Goal: Information Seeking & Learning: Learn about a topic

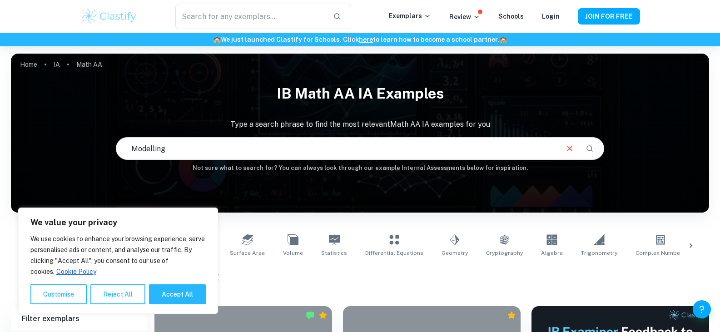
scroll to position [250, 0]
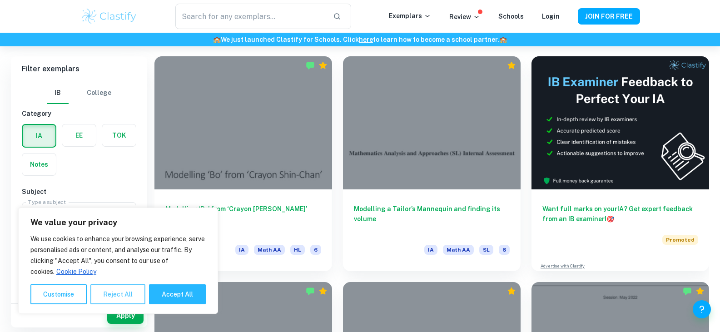
click at [117, 296] on button "Reject All" at bounding box center [117, 294] width 55 height 20
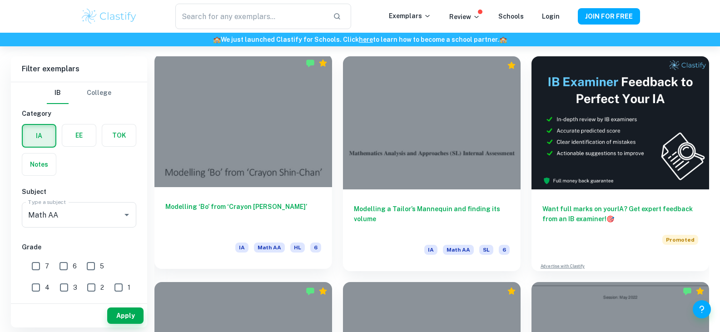
click at [228, 211] on h6 "Modelling ‘Bo’ from ‘Crayon [PERSON_NAME]’" at bounding box center [243, 217] width 156 height 30
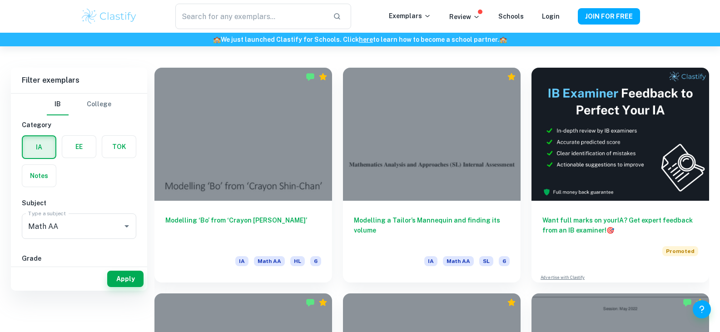
scroll to position [201, 0]
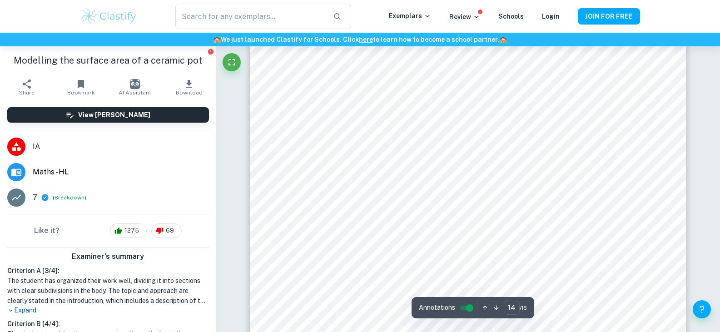
scroll to position [8589, 0]
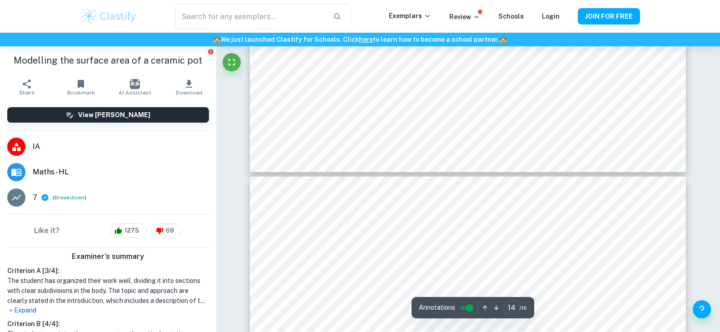
type input "13"
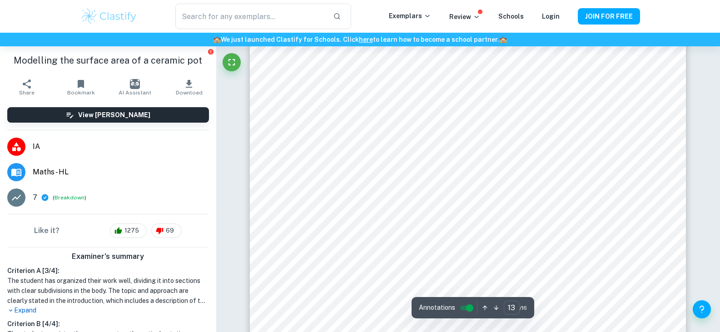
scroll to position [7771, 0]
